Goal: Information Seeking & Learning: Check status

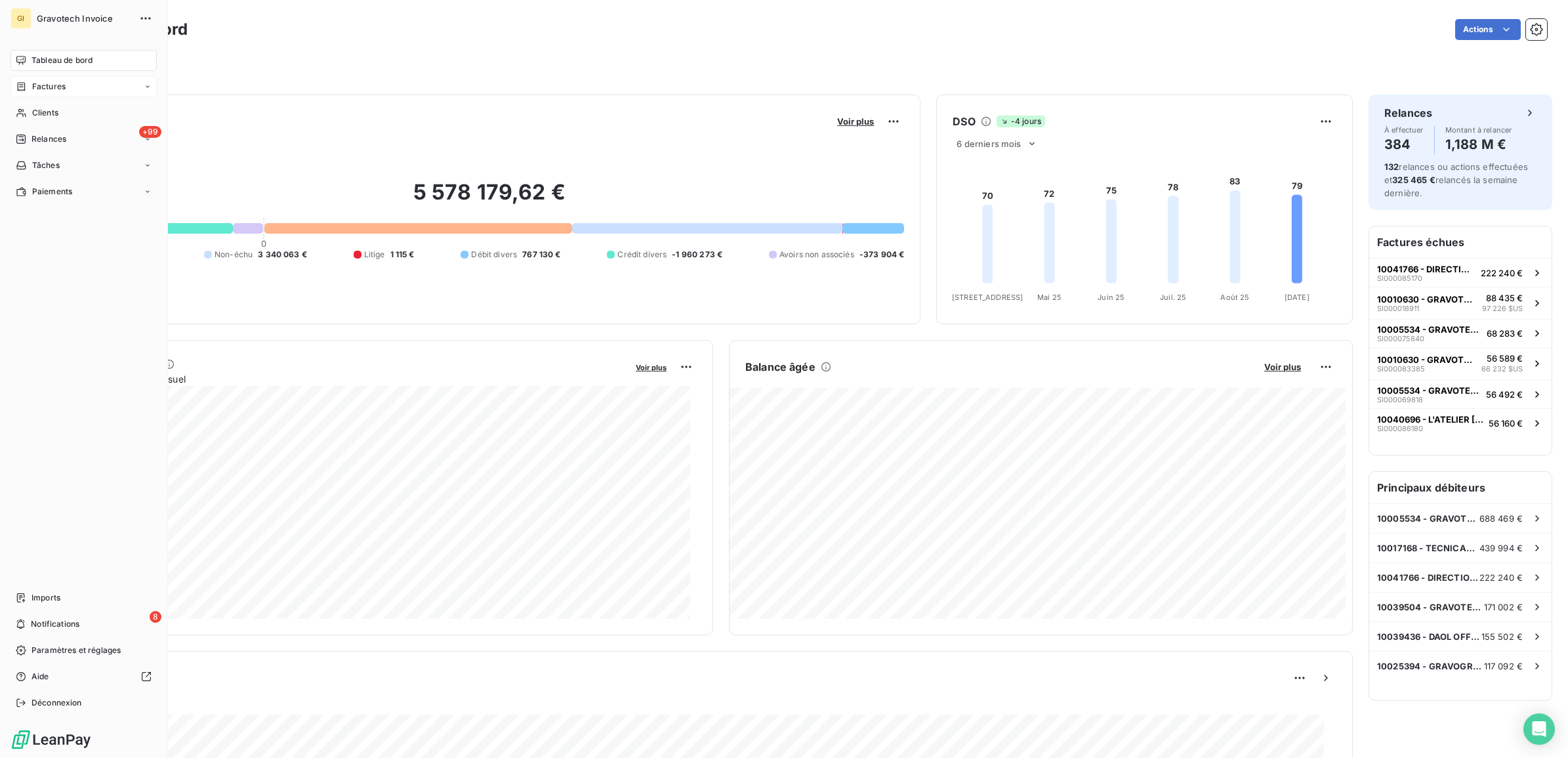
click at [46, 83] on span "Factures" at bounding box center [49, 86] width 33 height 12
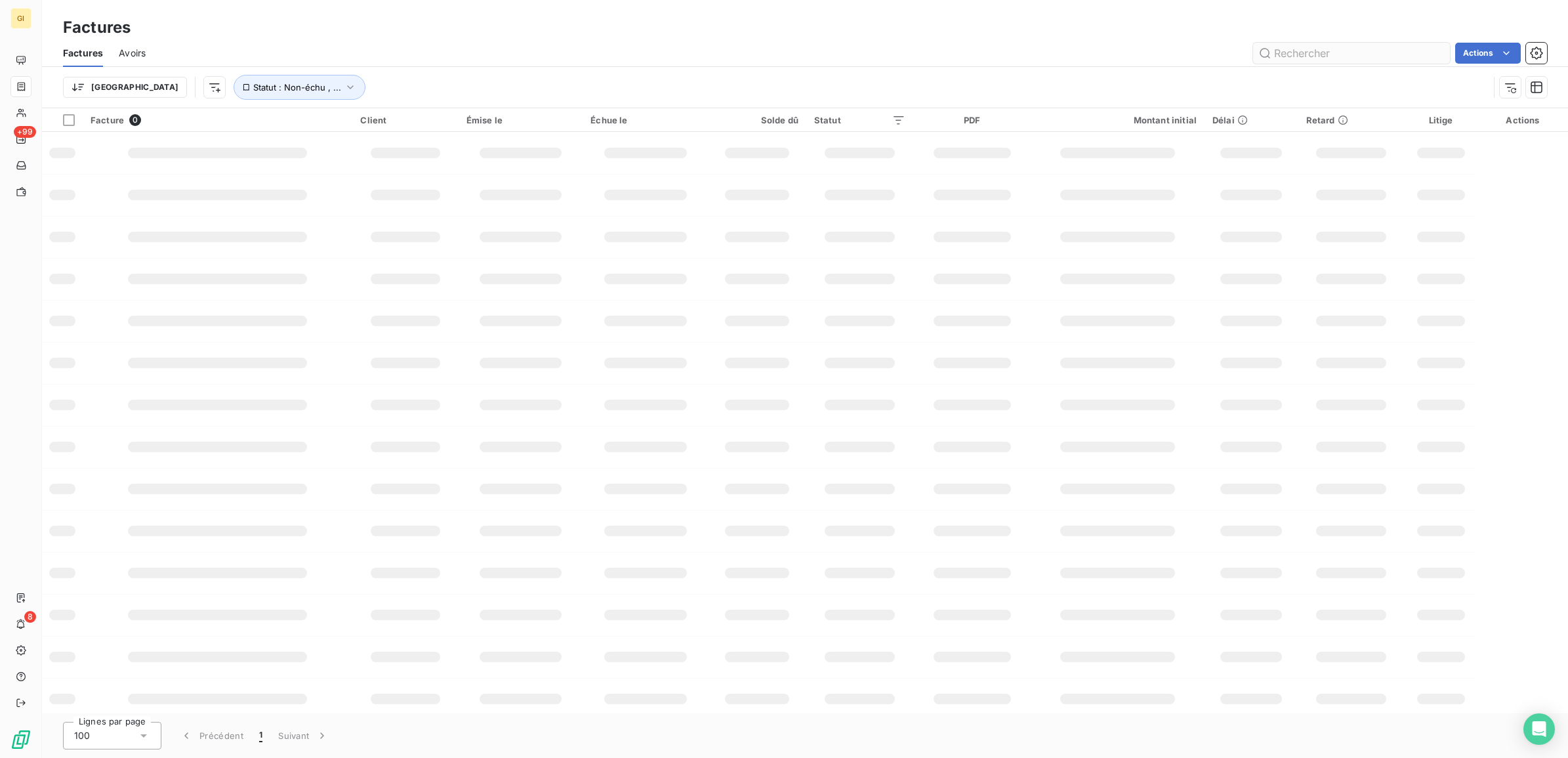
click at [1306, 54] on input "text" at bounding box center [1351, 53] width 197 height 21
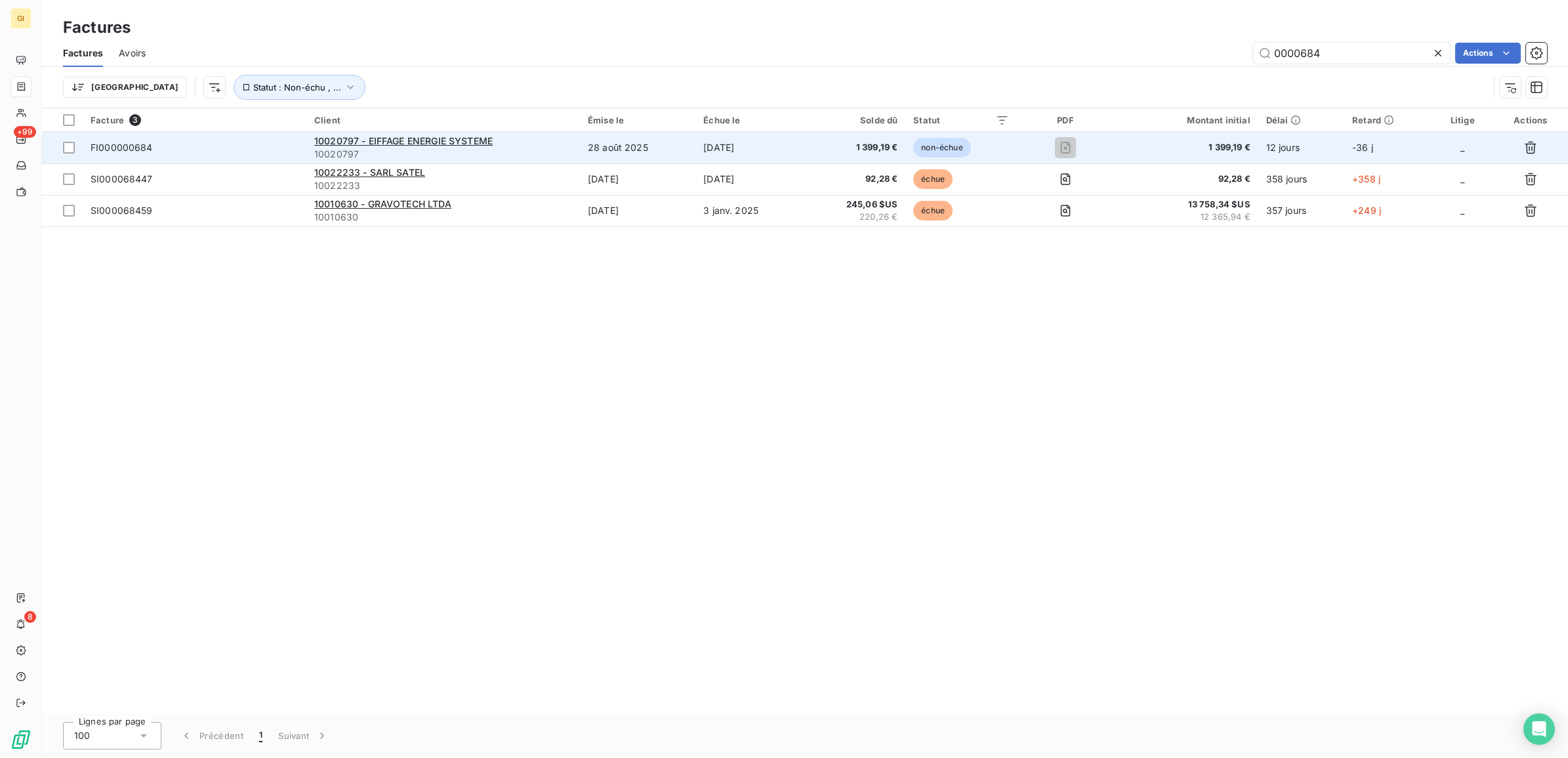
type input "0000684"
click at [628, 140] on td "28 août 2025" at bounding box center [638, 148] width 116 height 32
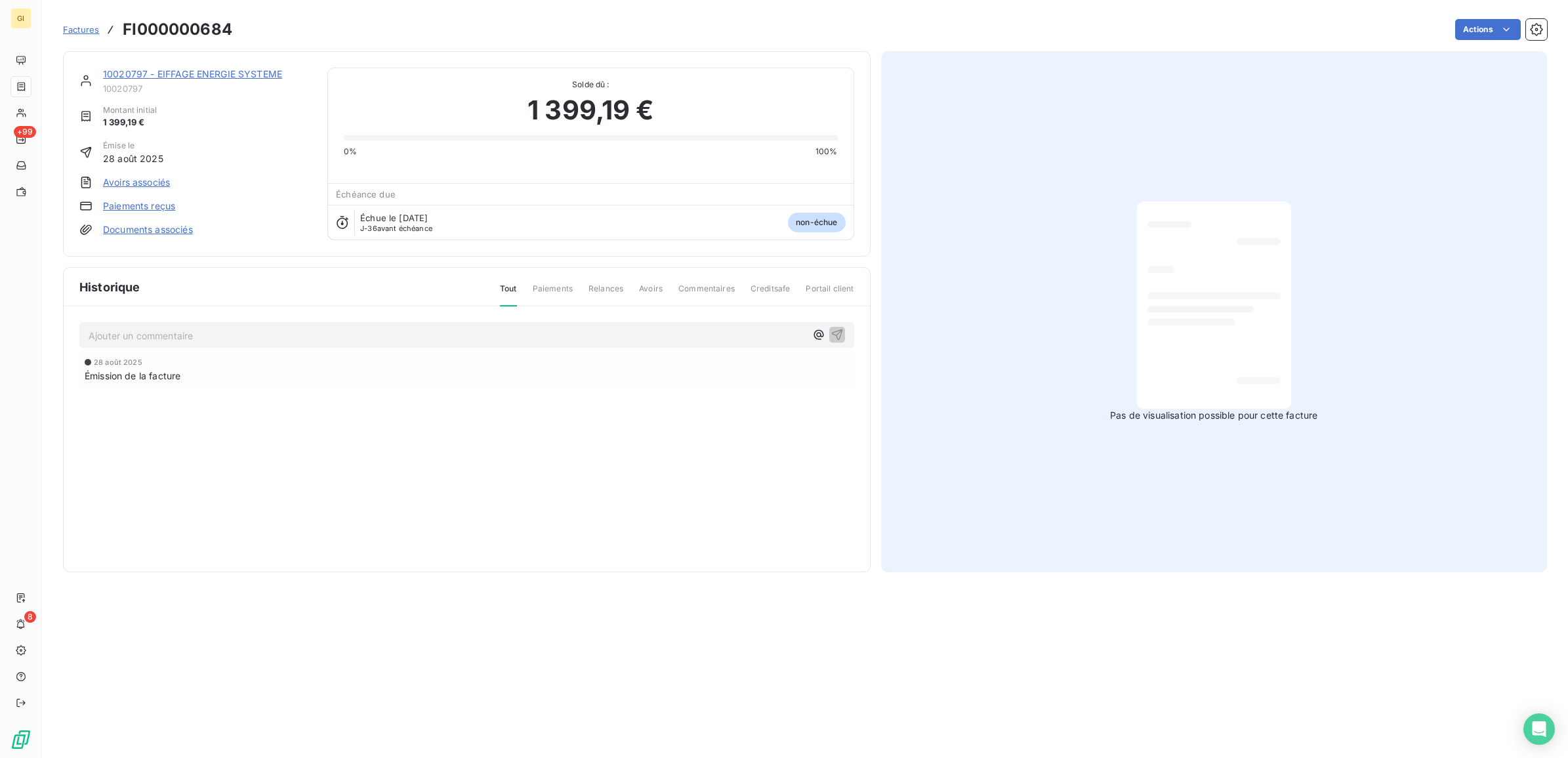
click at [388, 336] on p "Ajouter un commentaire ﻿" at bounding box center [447, 336] width 717 height 16
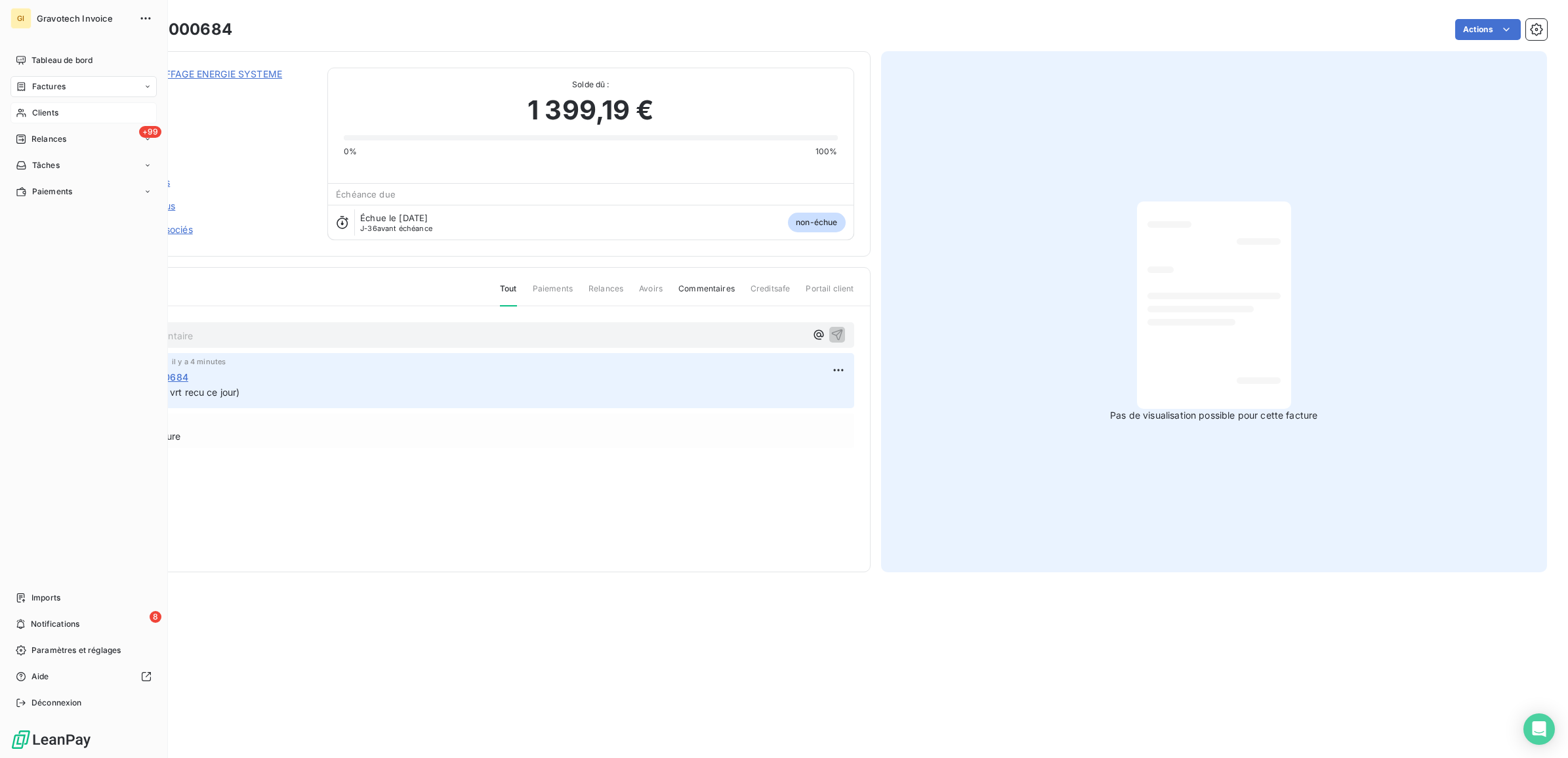
click at [37, 105] on div "Clients" at bounding box center [83, 113] width 146 height 21
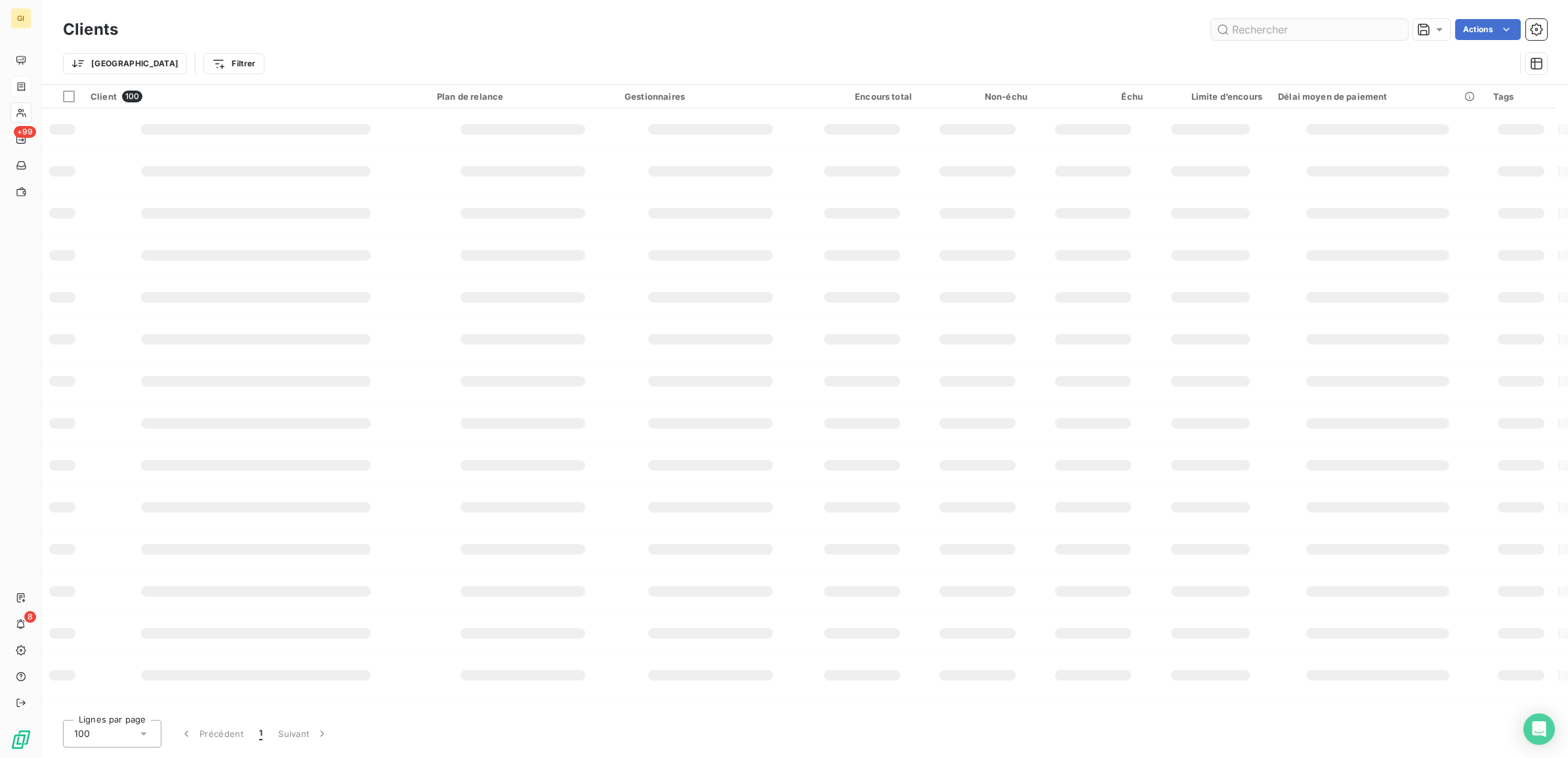
click at [1244, 22] on input "text" at bounding box center [1310, 30] width 197 height 21
click at [1245, 28] on input "text" at bounding box center [1310, 30] width 197 height 21
type input "10010012"
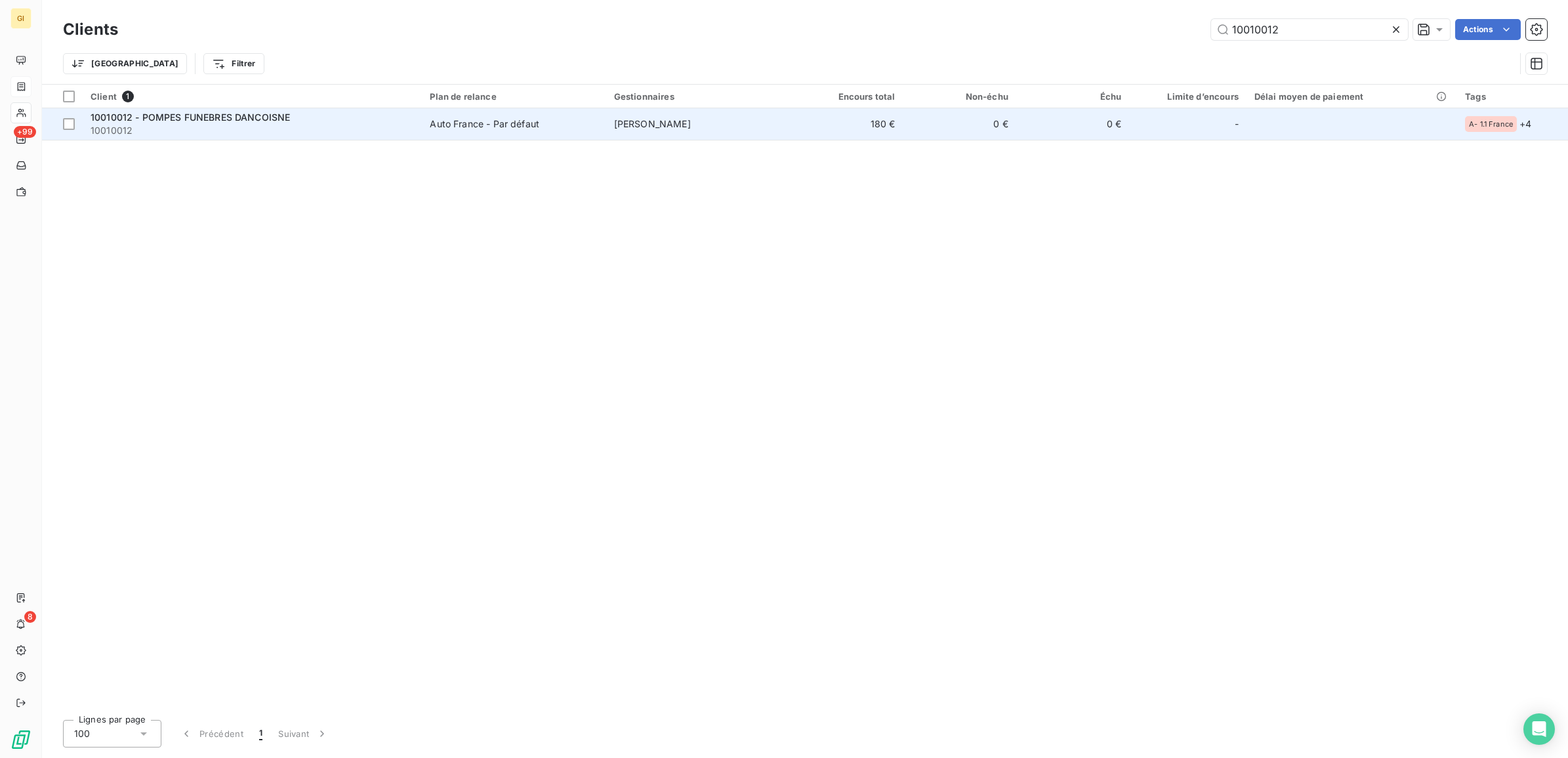
click at [522, 116] on td "Auto France - Par défaut" at bounding box center [514, 124] width 184 height 32
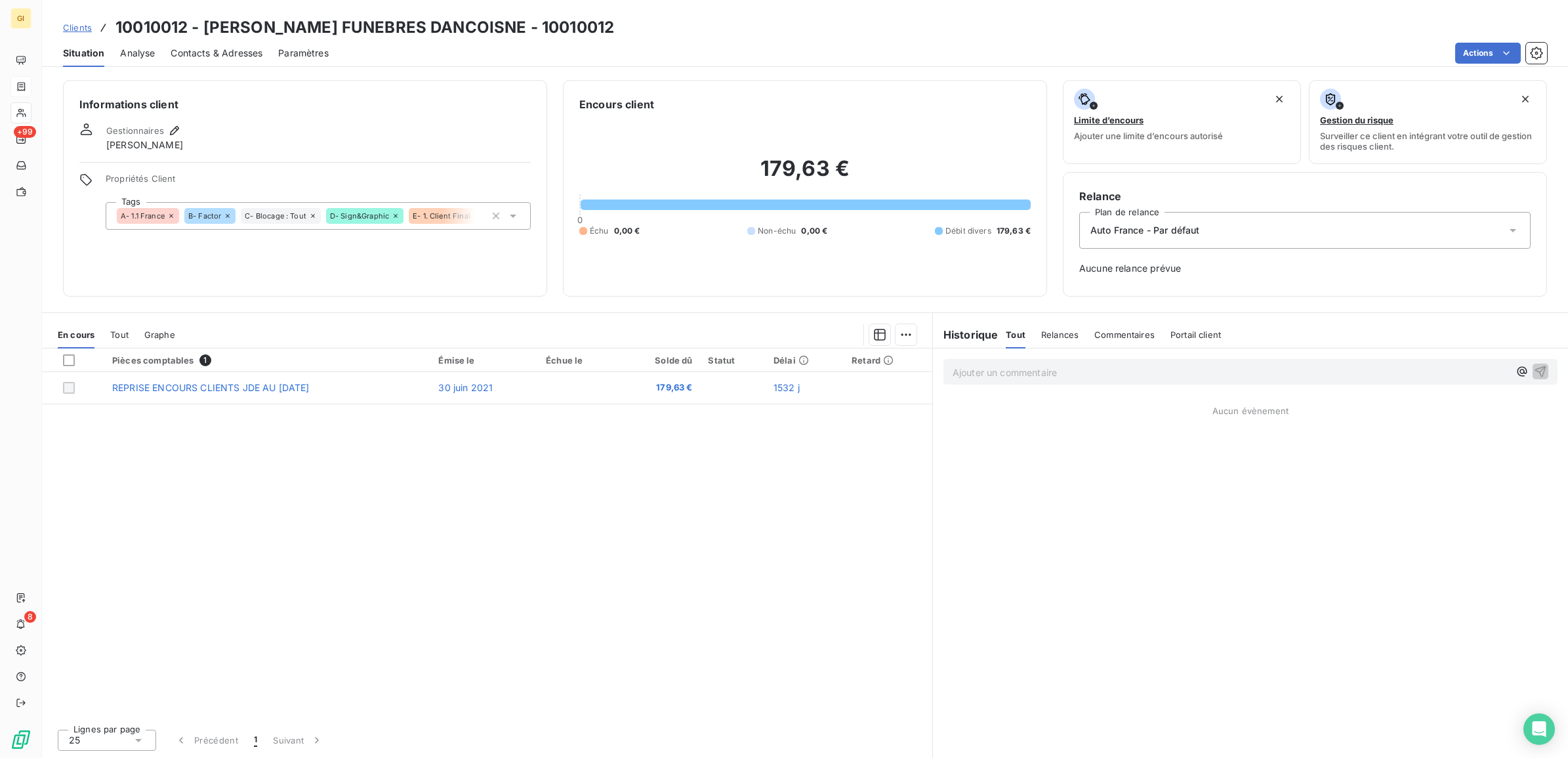
click at [1012, 367] on p "Ajouter un commentaire ﻿" at bounding box center [1231, 372] width 556 height 16
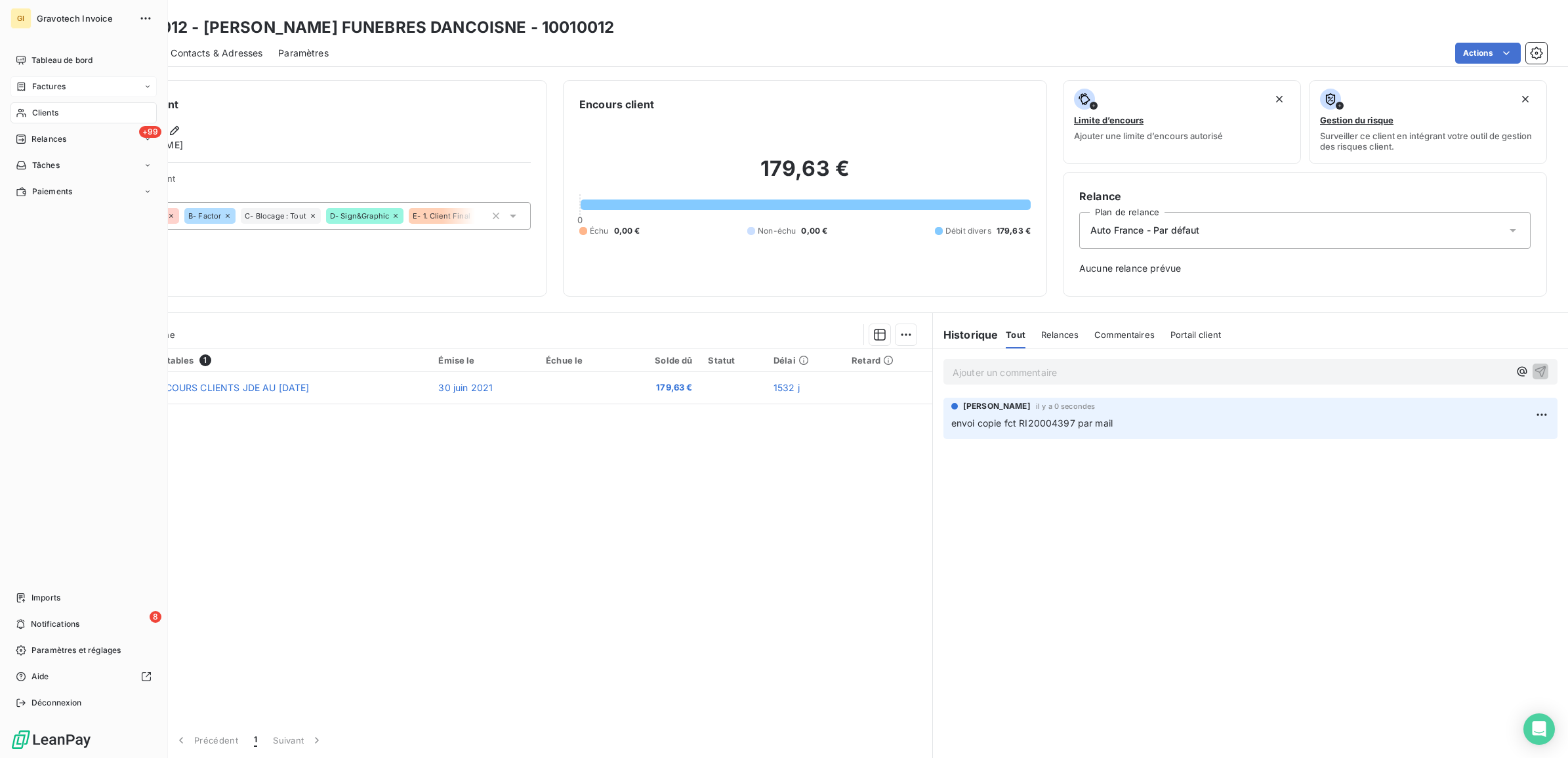
click at [44, 79] on div "Factures" at bounding box center [83, 87] width 146 height 21
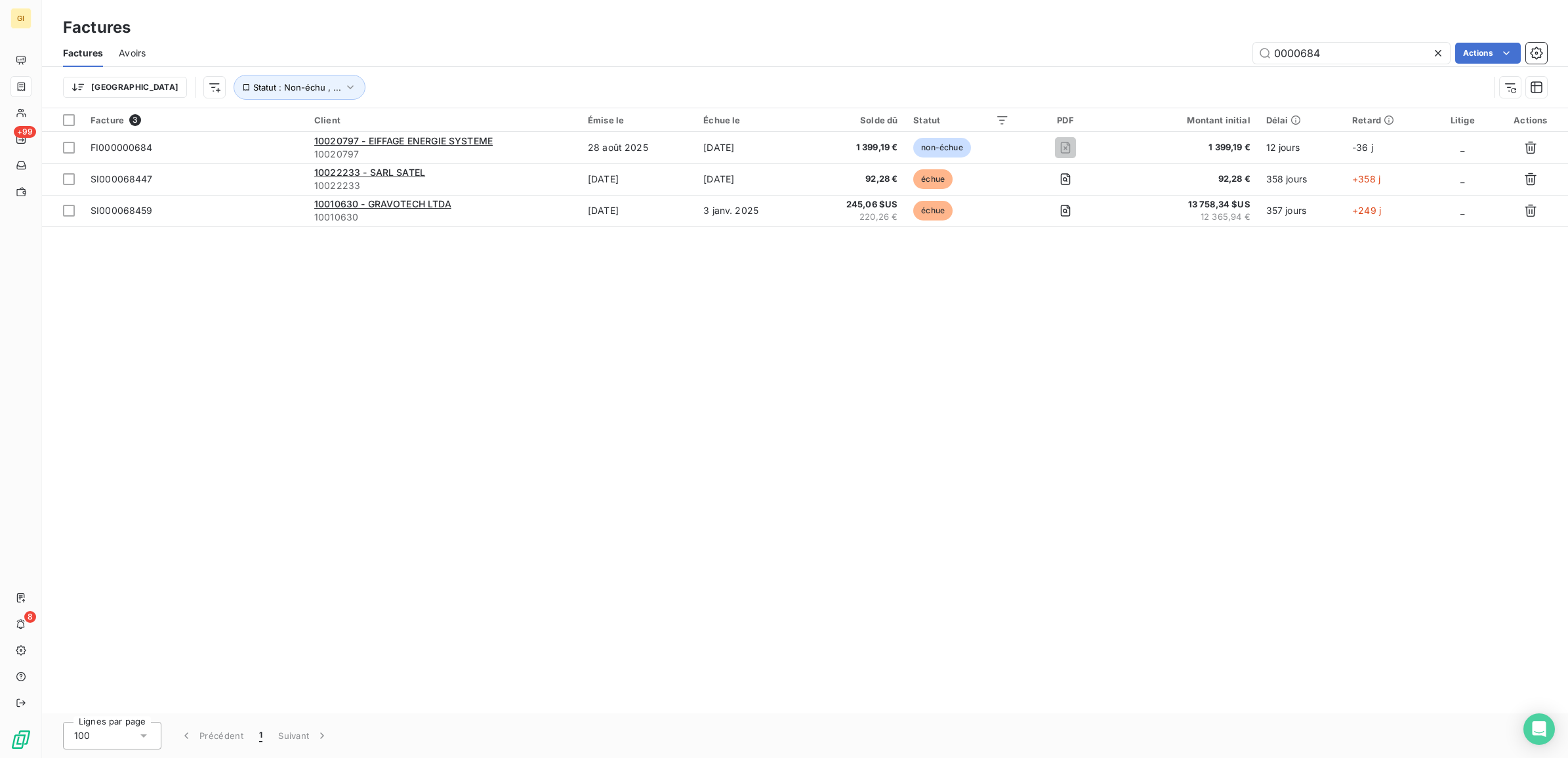
drag, startPoint x: 1245, startPoint y: 58, endPoint x: 1101, endPoint y: 70, distance: 144.5
click at [1123, 70] on div "Factures Avoirs 0000684 Actions Trier Statut : Non-échu , ..." at bounding box center [805, 73] width 1526 height 69
type input "78891"
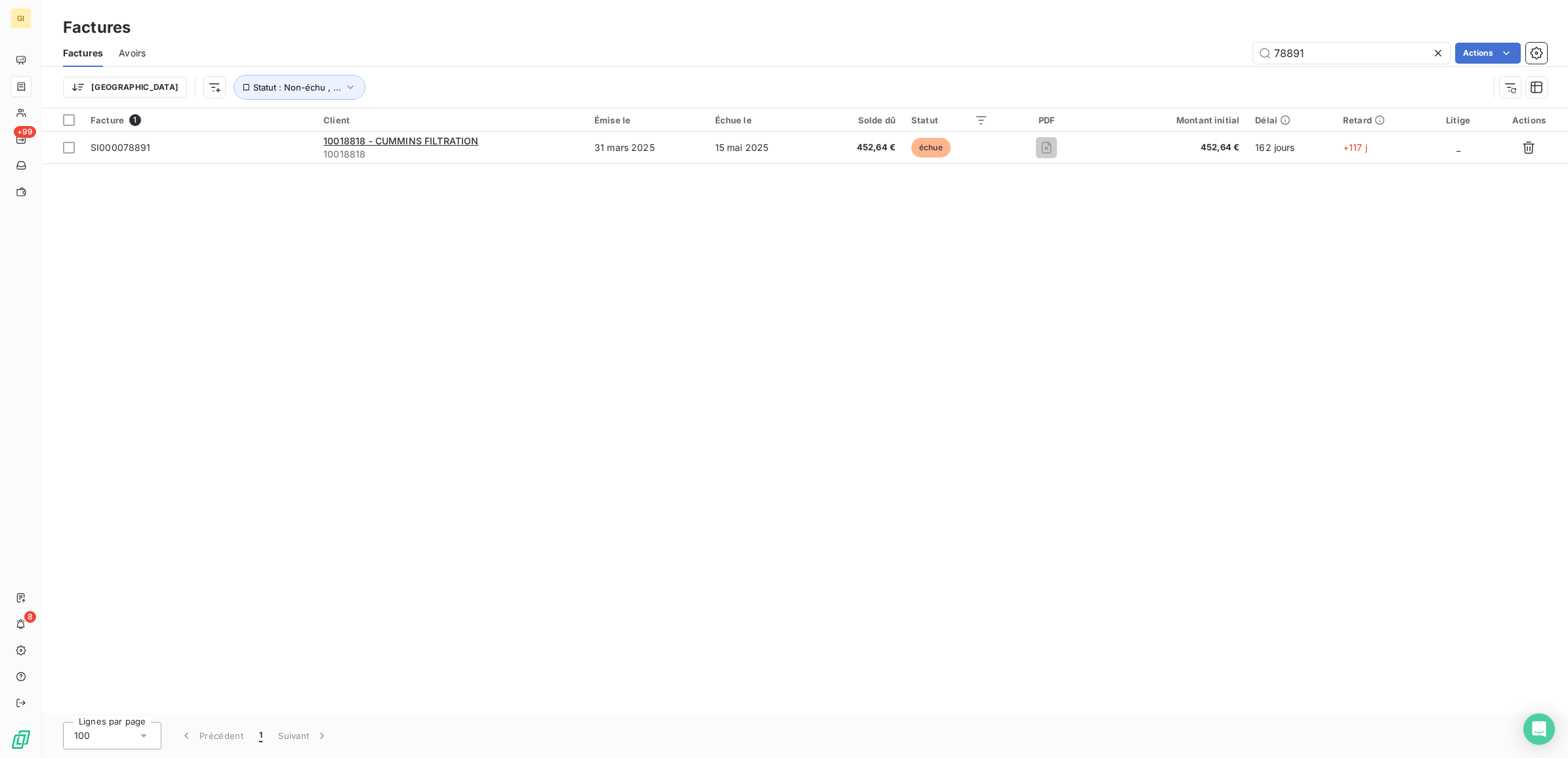
click at [818, 368] on div "Facture 1 Client Émise le Échue le Solde dû Statut PDF Montant initial Délai Re…" at bounding box center [805, 410] width 1526 height 605
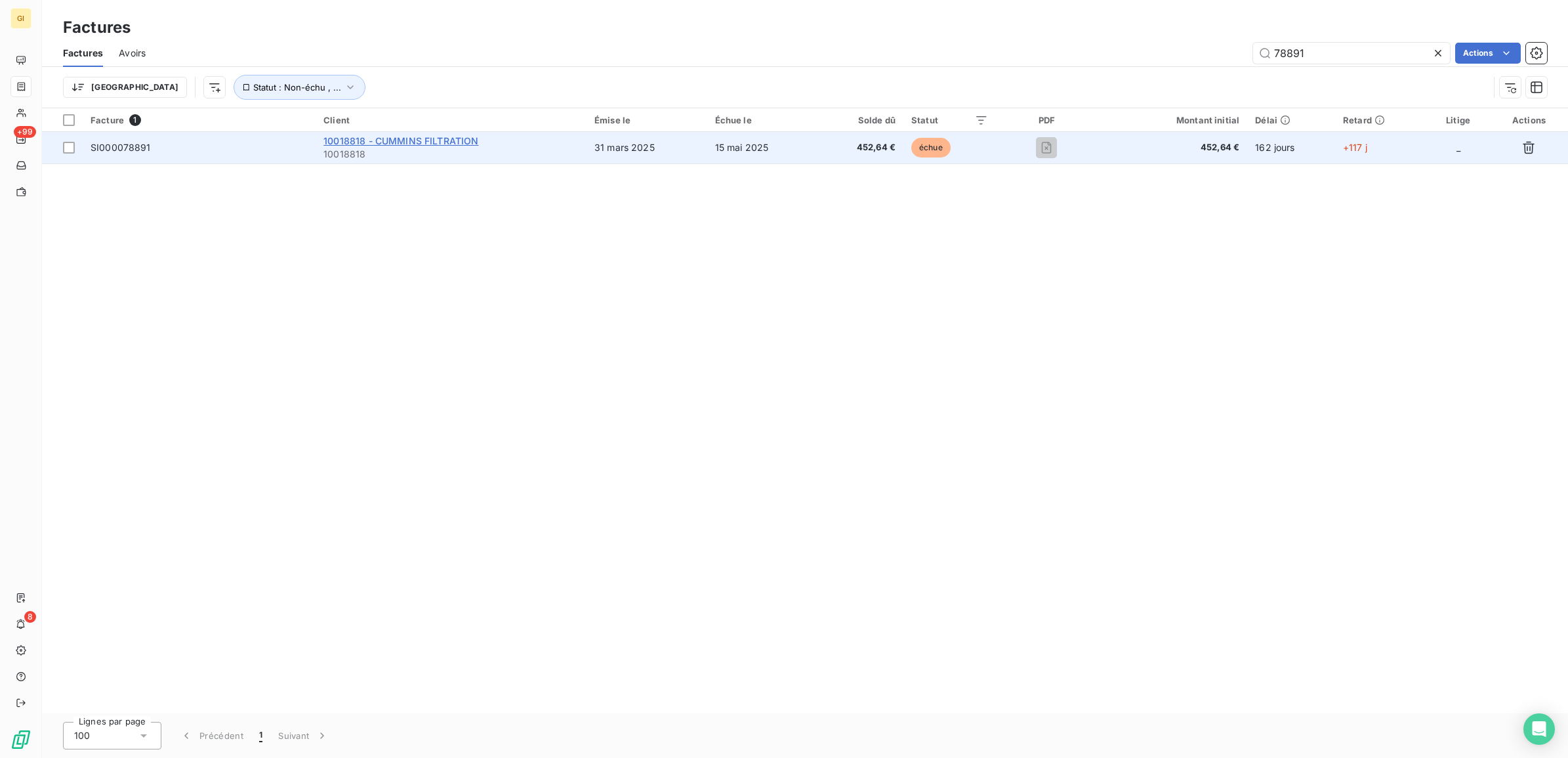
click at [400, 142] on span "10018818 - CUMMINS FILTRATION" at bounding box center [400, 141] width 155 height 11
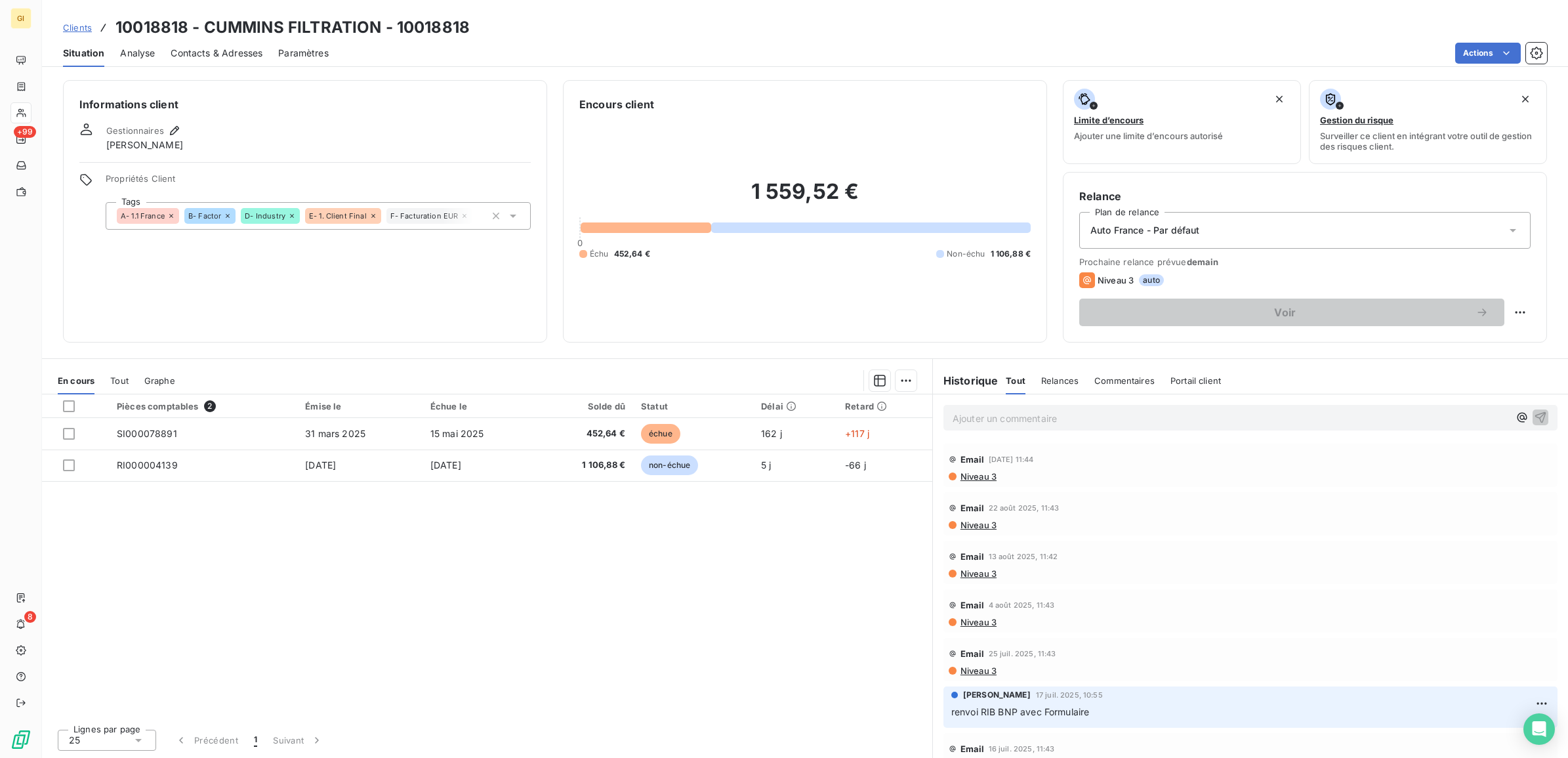
click at [208, 37] on h3 "10018818 - CUMMINS FILTRATION - 10018818" at bounding box center [293, 27] width 354 height 23
click at [217, 54] on span "Contacts & Adresses" at bounding box center [217, 53] width 92 height 13
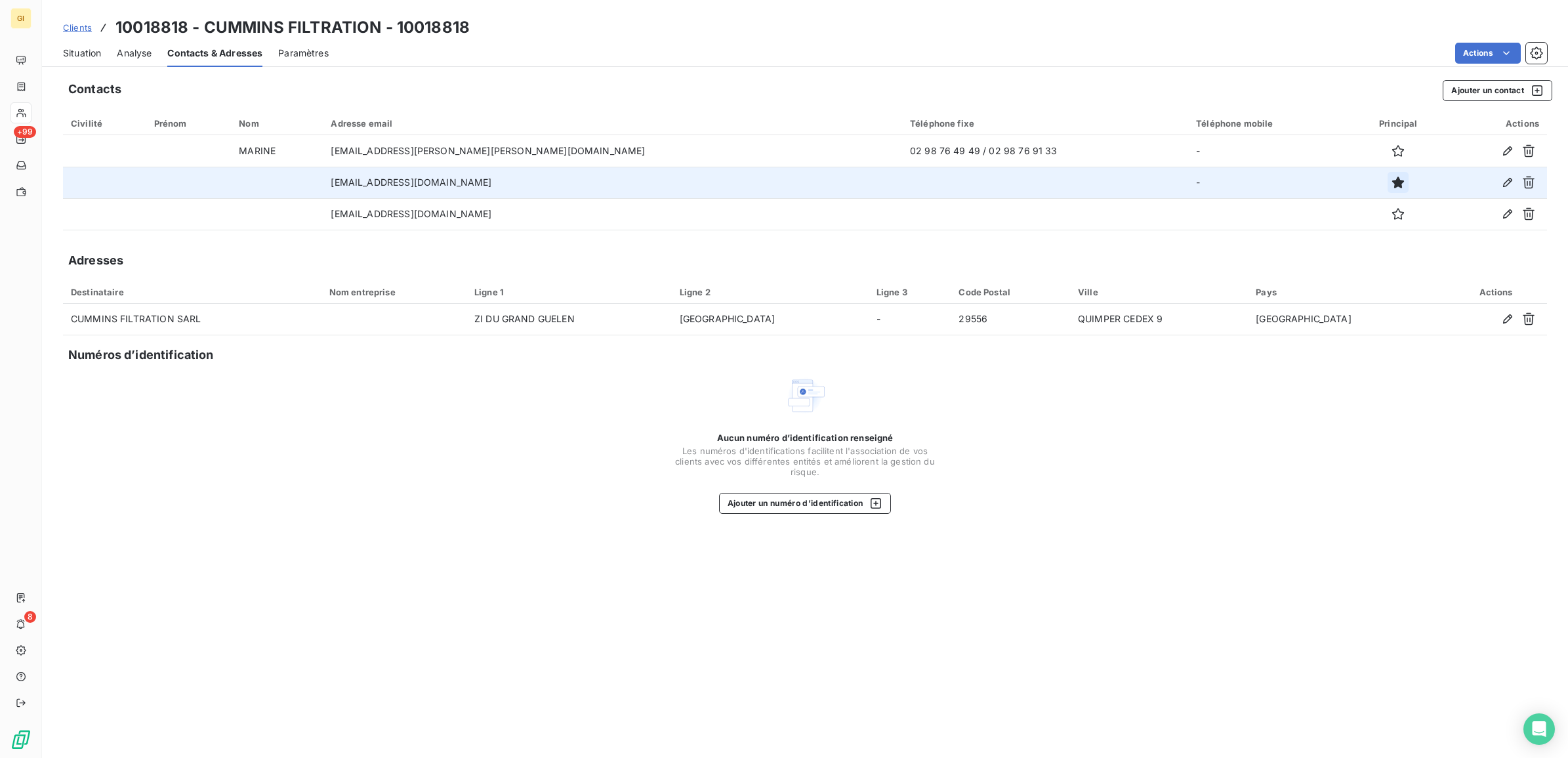
click at [1392, 182] on icon "button" at bounding box center [1398, 182] width 12 height 12
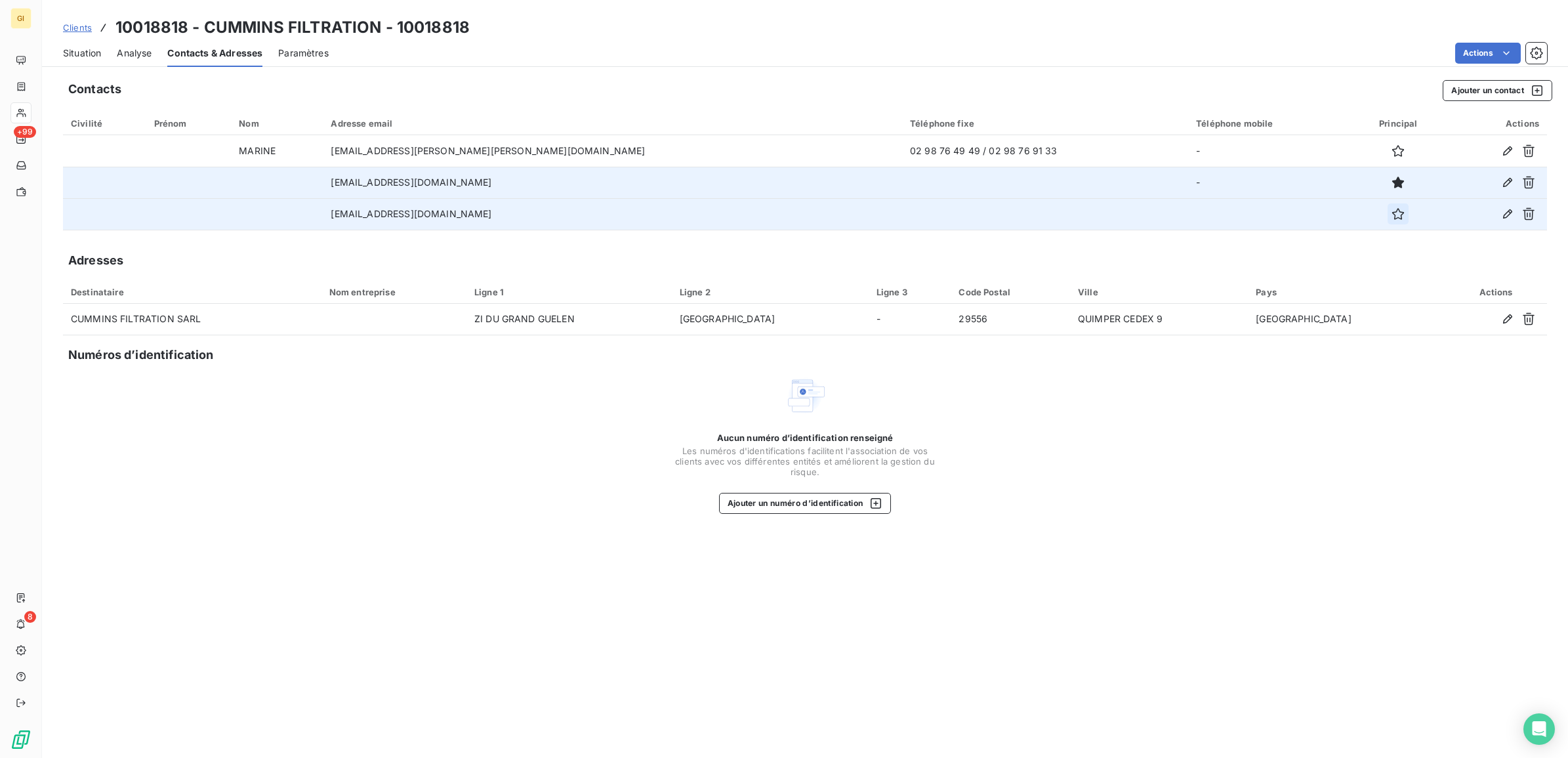
click at [1392, 213] on icon "button" at bounding box center [1398, 214] width 13 height 13
click at [1392, 214] on icon "button" at bounding box center [1398, 214] width 13 height 13
